Goal: Transaction & Acquisition: Book appointment/travel/reservation

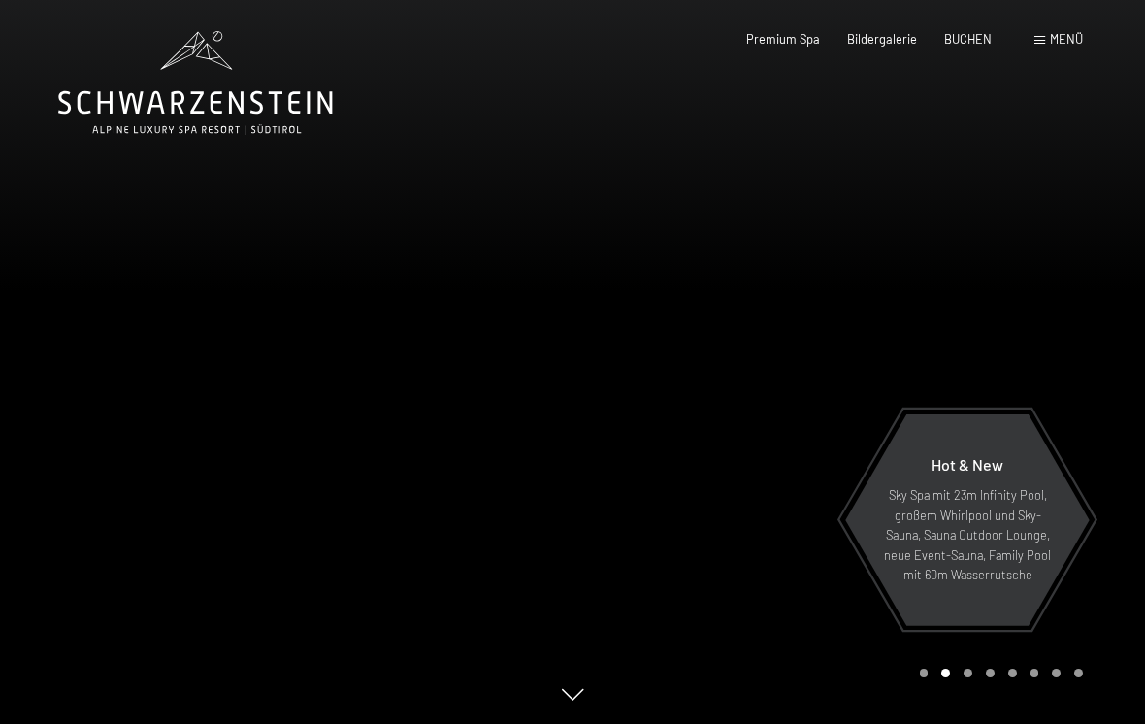
click at [1036, 46] on div "Menü" at bounding box center [1059, 39] width 49 height 17
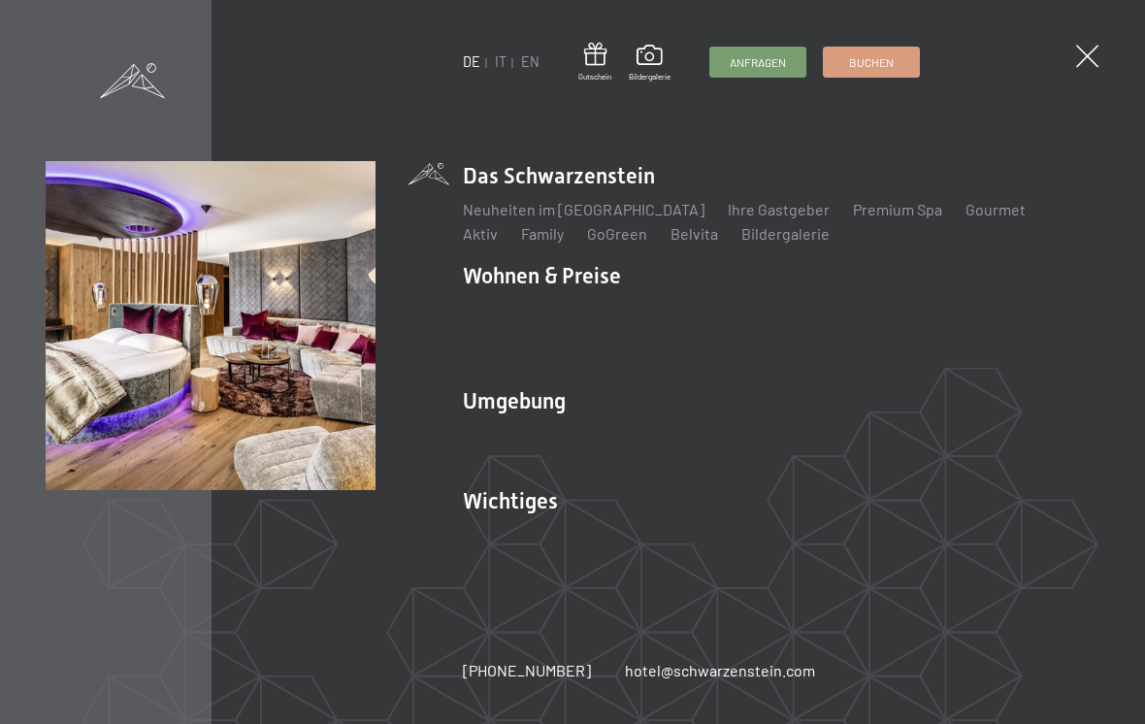
click at [900, 65] on link "Buchen" at bounding box center [871, 62] width 95 height 29
click at [881, 74] on link "Buchen" at bounding box center [871, 62] width 95 height 29
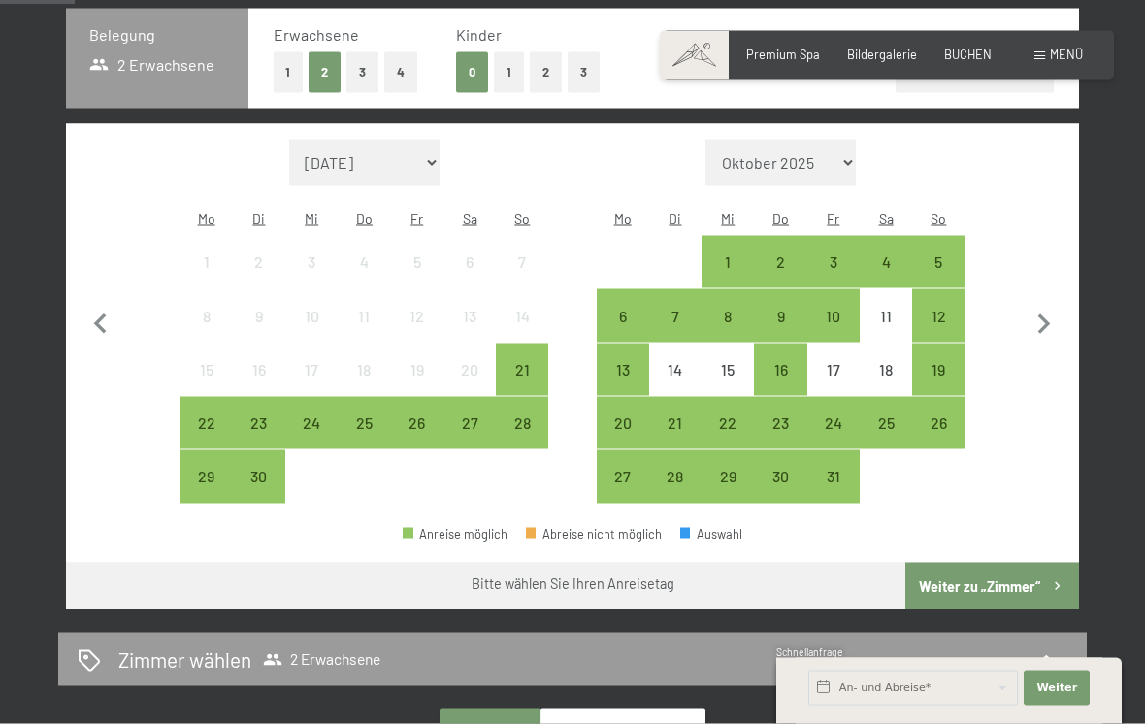
scroll to position [433, 0]
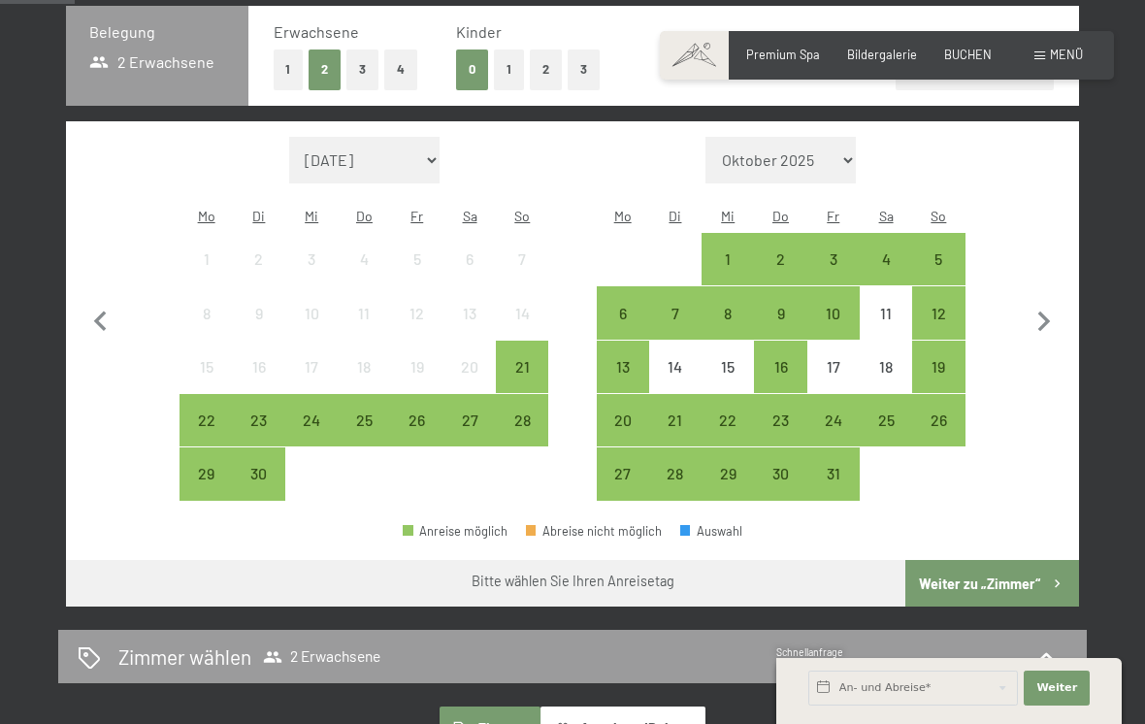
click at [213, 412] on div "22" at bounding box center [205, 436] width 49 height 49
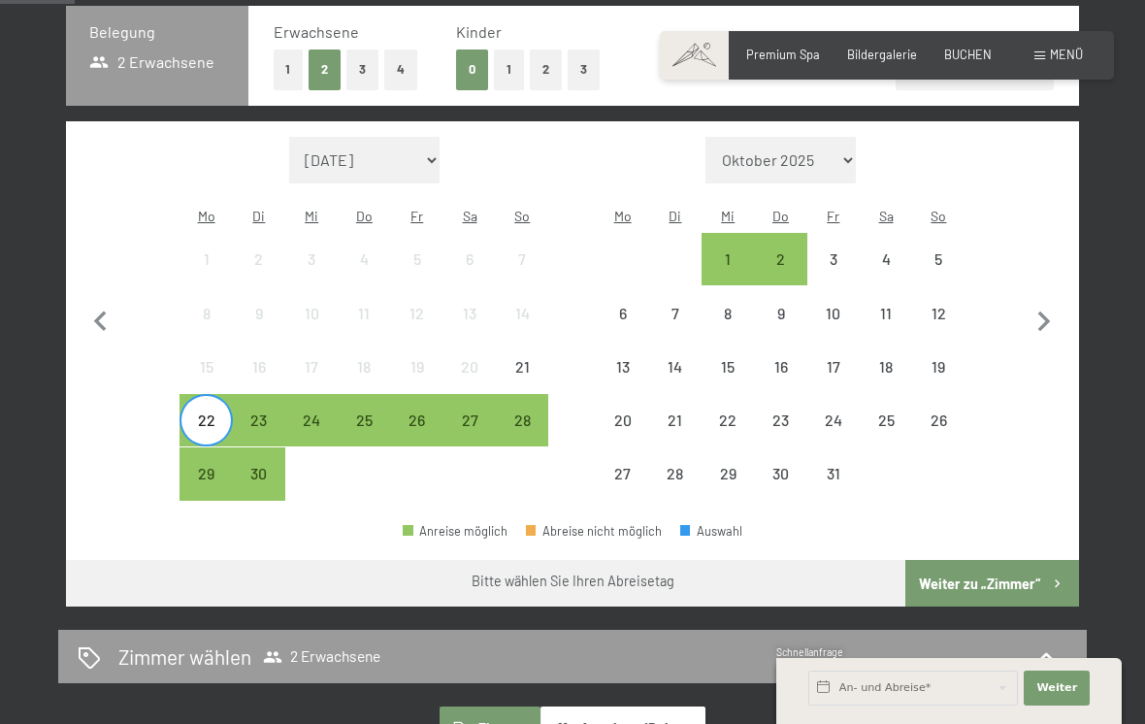
click at [423, 412] on div "26" at bounding box center [417, 436] width 49 height 49
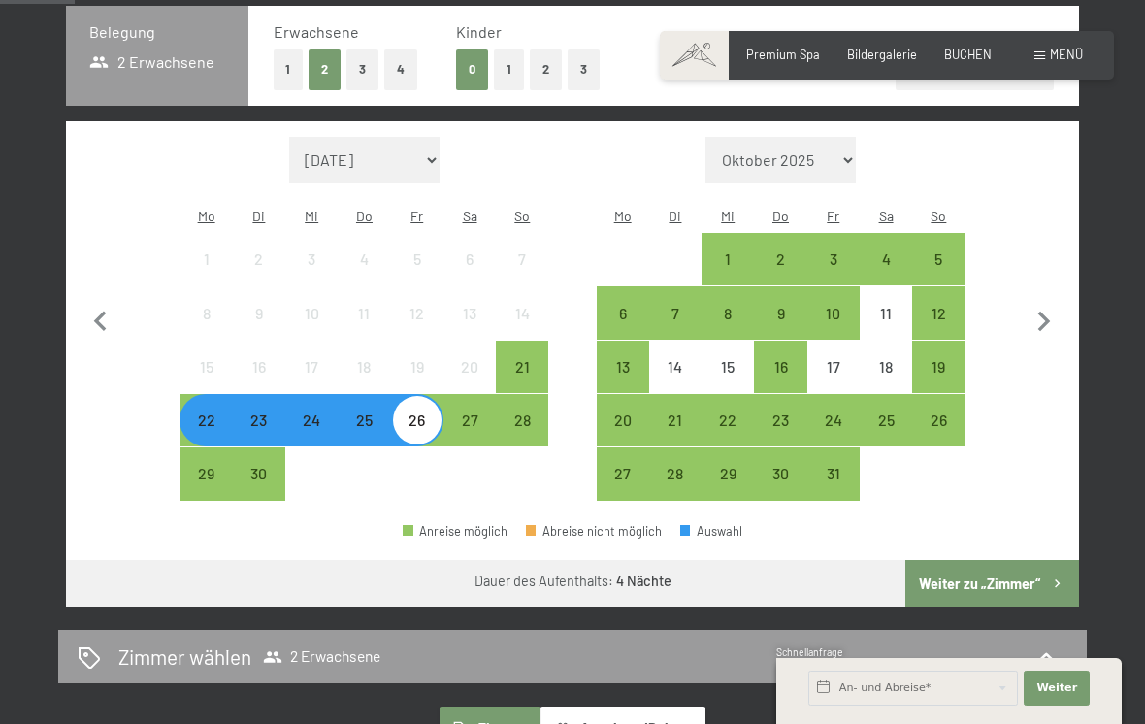
click at [974, 560] on button "Weiter zu „Zimmer“" at bounding box center [992, 583] width 174 height 47
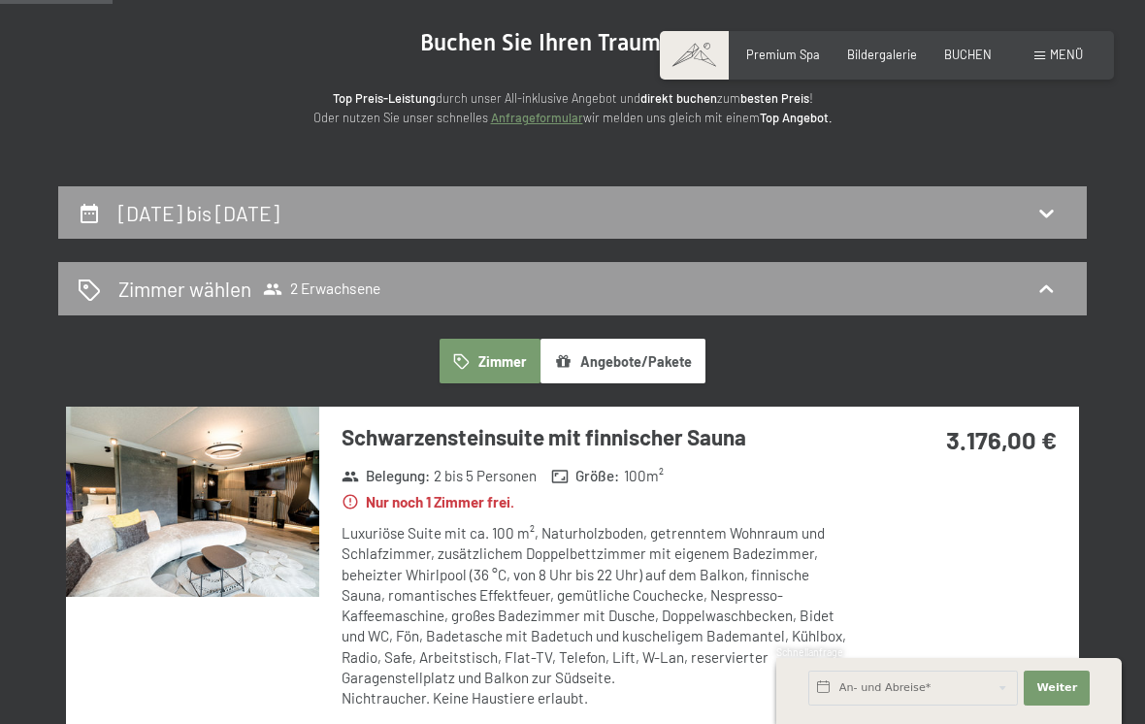
scroll to position [182, 0]
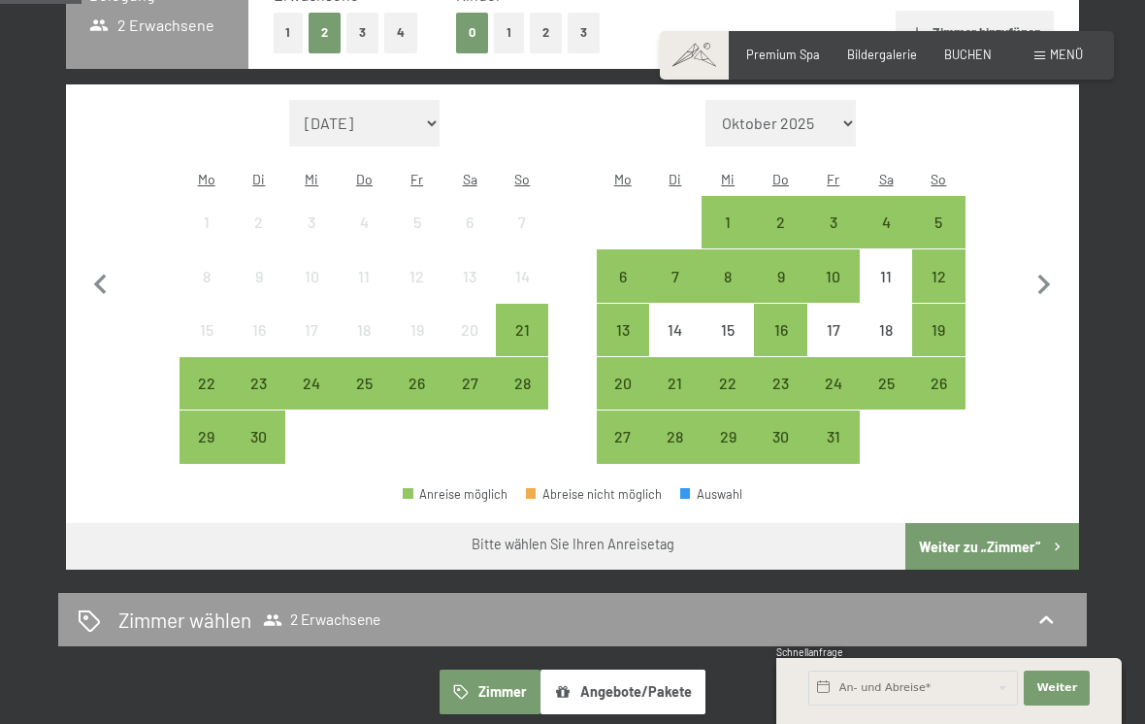
scroll to position [473, 0]
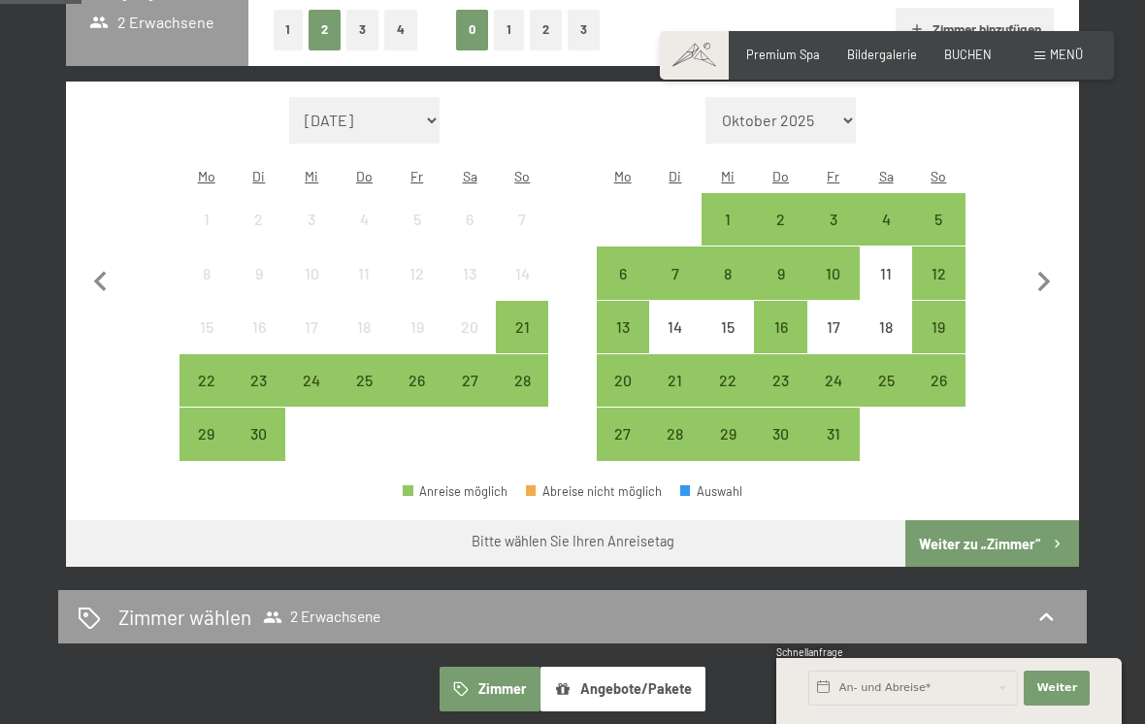
click at [270, 379] on div "23" at bounding box center [259, 397] width 49 height 49
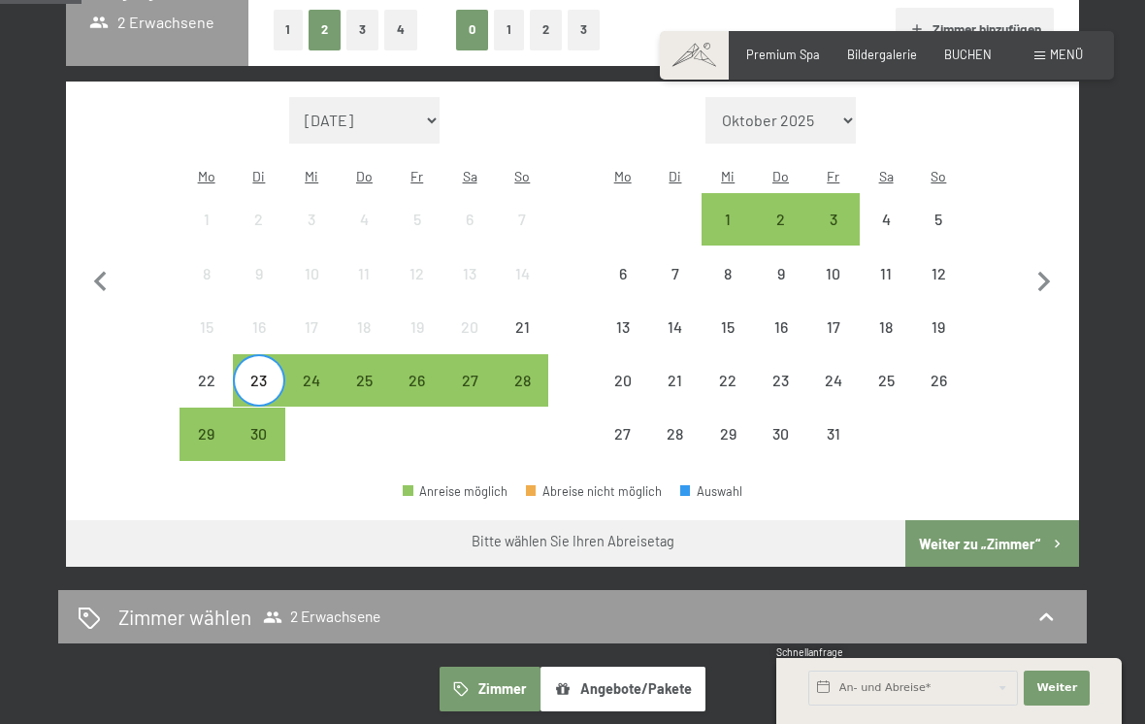
click at [420, 376] on div "26" at bounding box center [417, 397] width 49 height 49
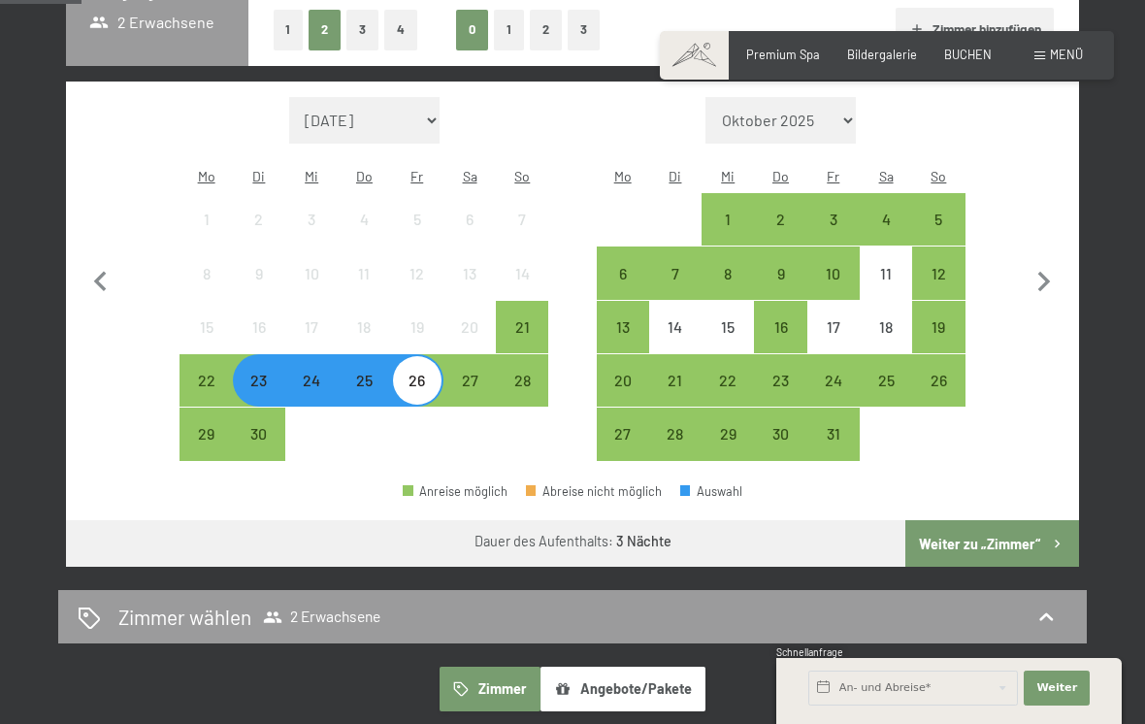
click at [1053, 536] on icon "button" at bounding box center [1057, 544] width 16 height 16
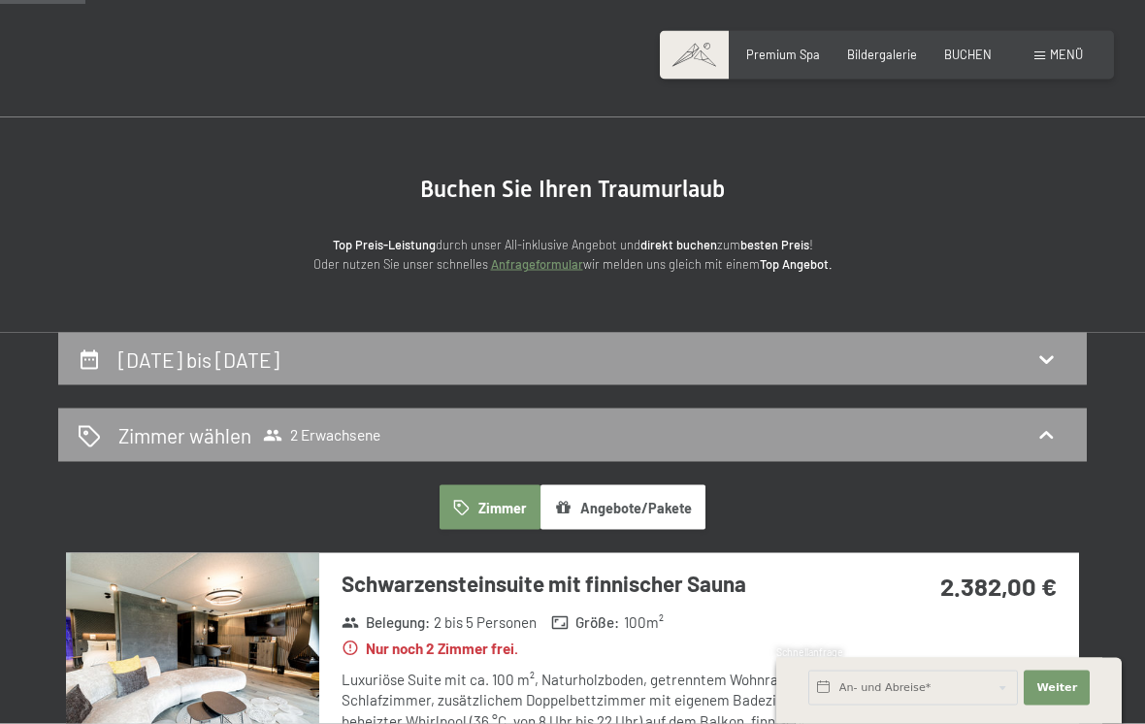
scroll to position [0, 0]
